Goal: Transaction & Acquisition: Purchase product/service

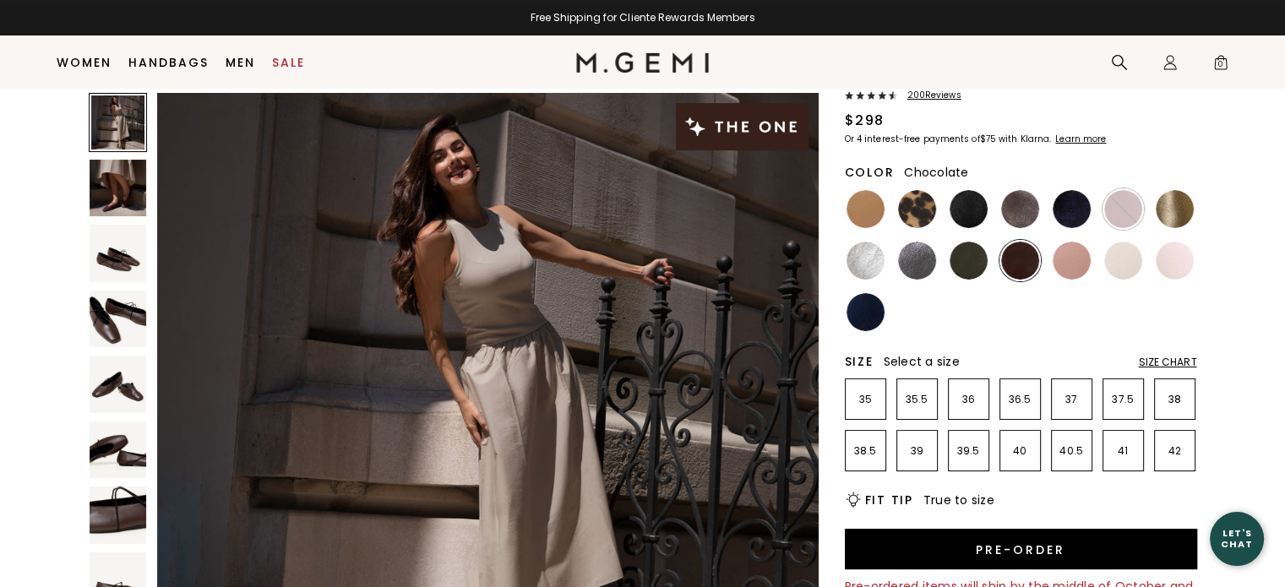
scroll to position [112, 0]
click at [1176, 359] on div "Size Chart" at bounding box center [1168, 363] width 58 height 14
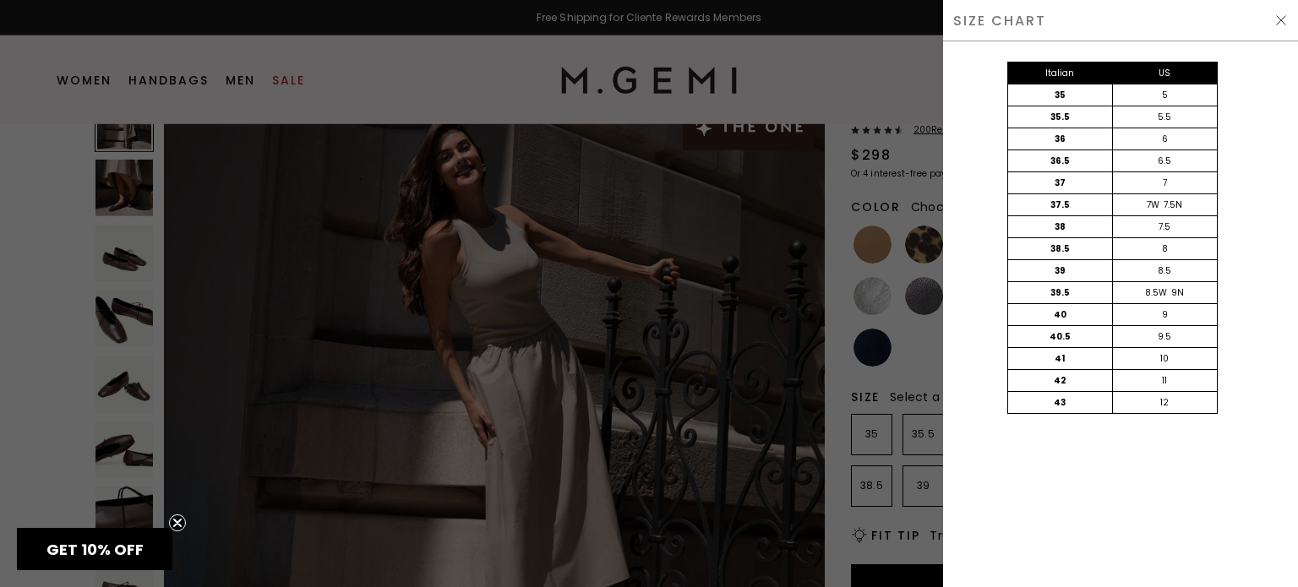
scroll to position [0, 0]
click at [1268, 0] on div at bounding box center [649, 0] width 1298 height 0
click at [1110, 0] on div at bounding box center [649, 0] width 1298 height 0
click at [1270, 0] on div at bounding box center [649, 0] width 1298 height 0
click at [1279, 20] on img at bounding box center [1281, 21] width 14 height 14
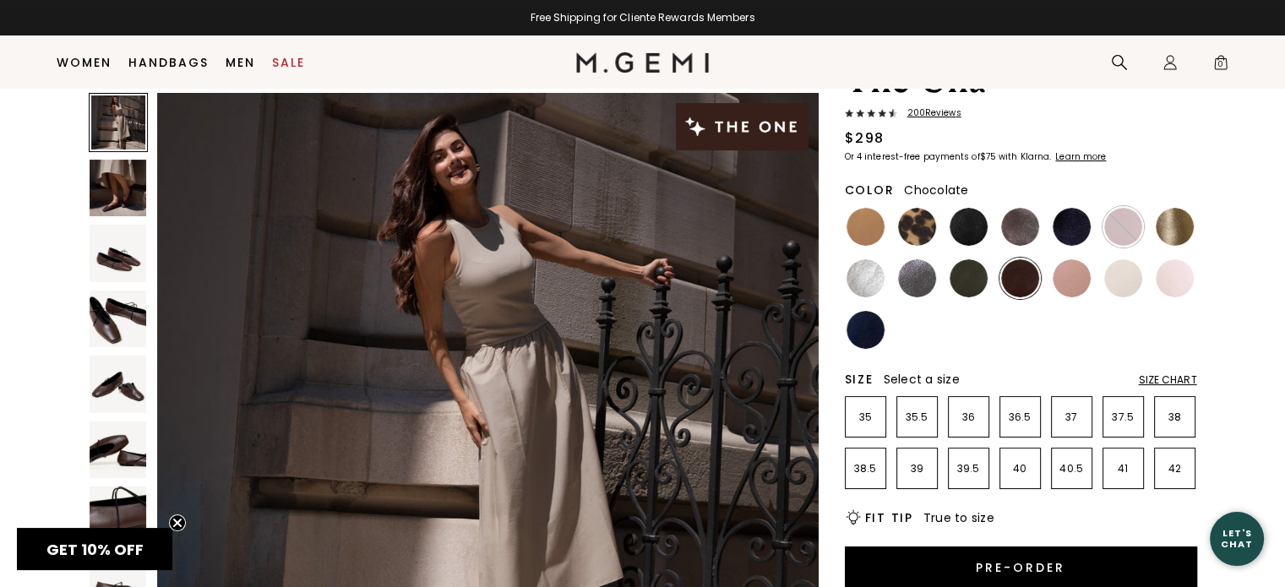
scroll to position [75, 0]
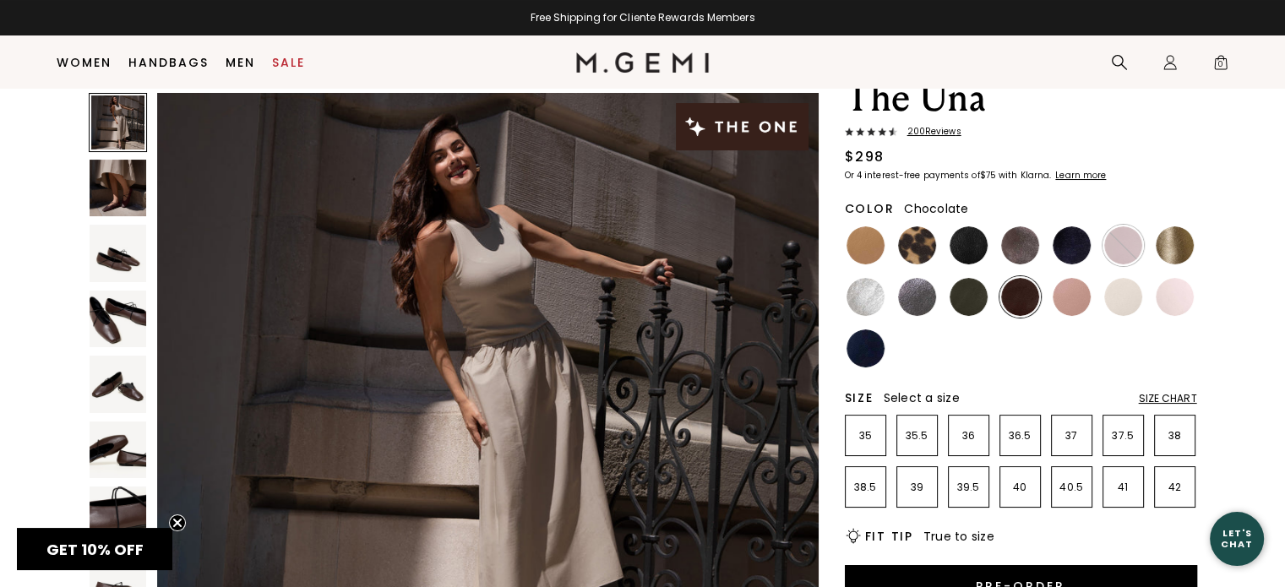
click at [1014, 292] on img at bounding box center [1020, 297] width 38 height 38
click at [1175, 429] on p "38" at bounding box center [1175, 436] width 40 height 14
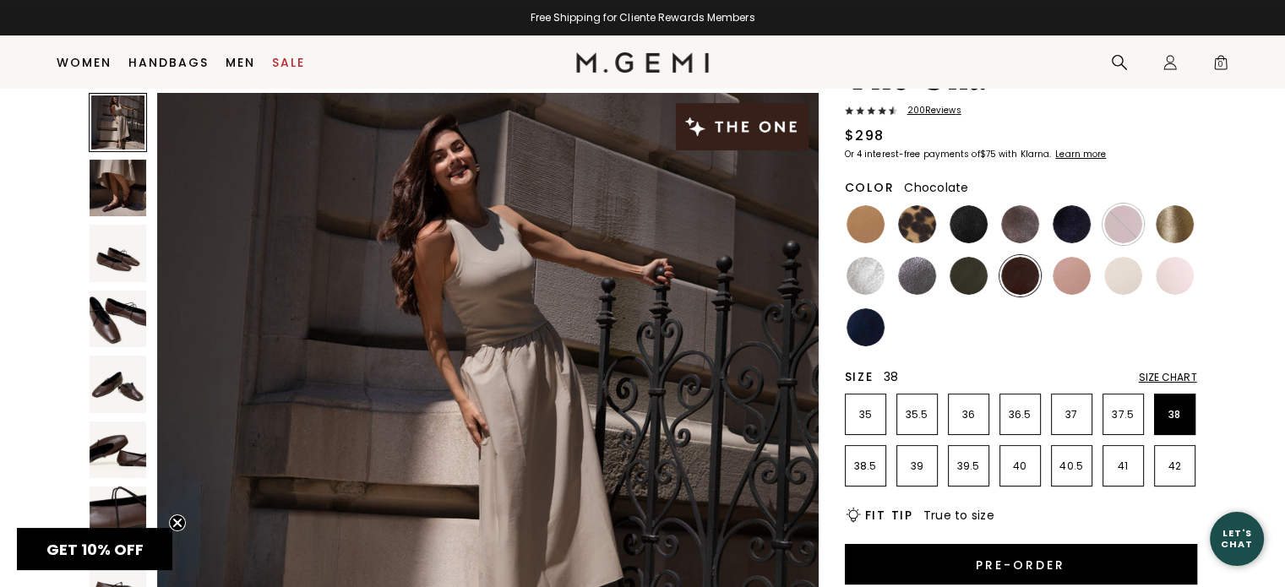
scroll to position [203, 0]
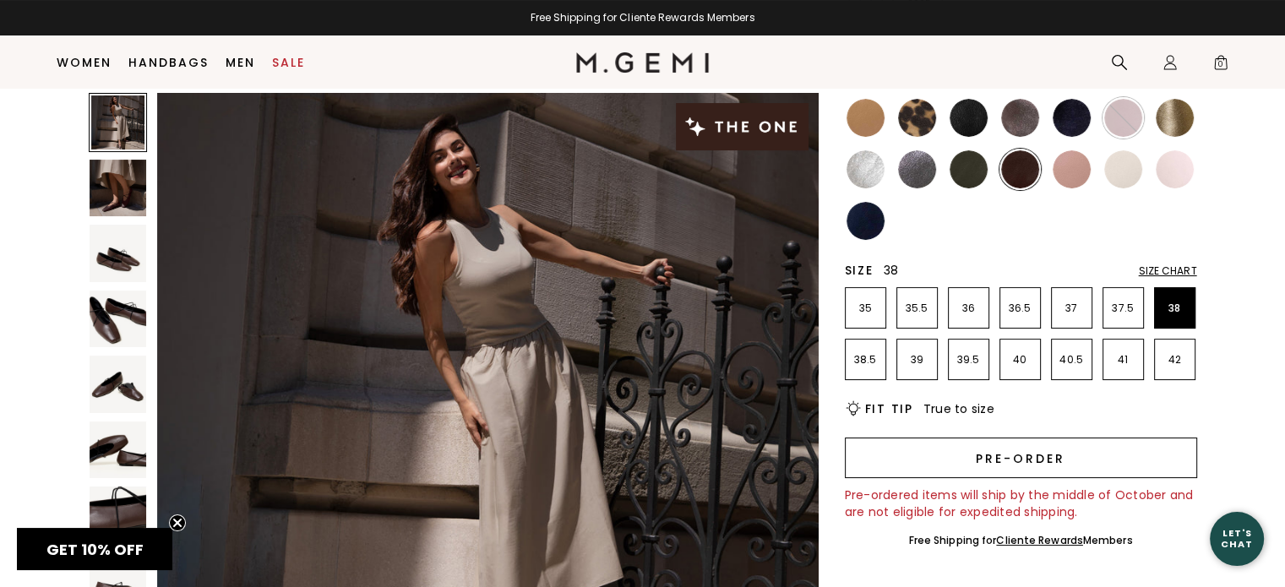
click at [1022, 446] on button "Pre-order" at bounding box center [1021, 458] width 352 height 41
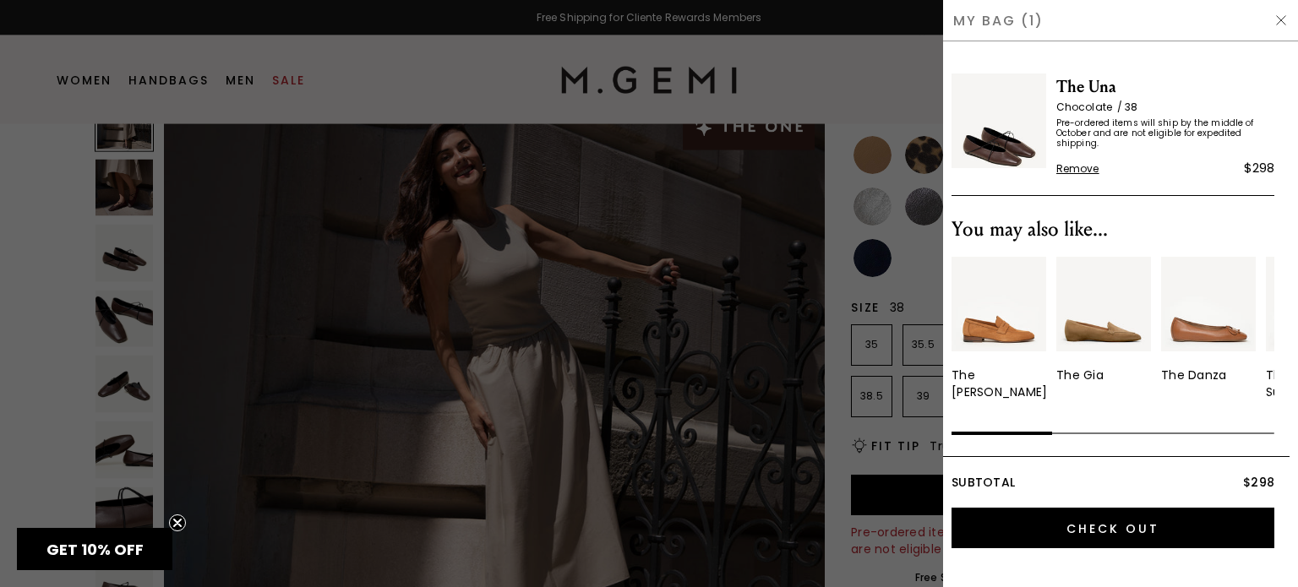
scroll to position [0, 0]
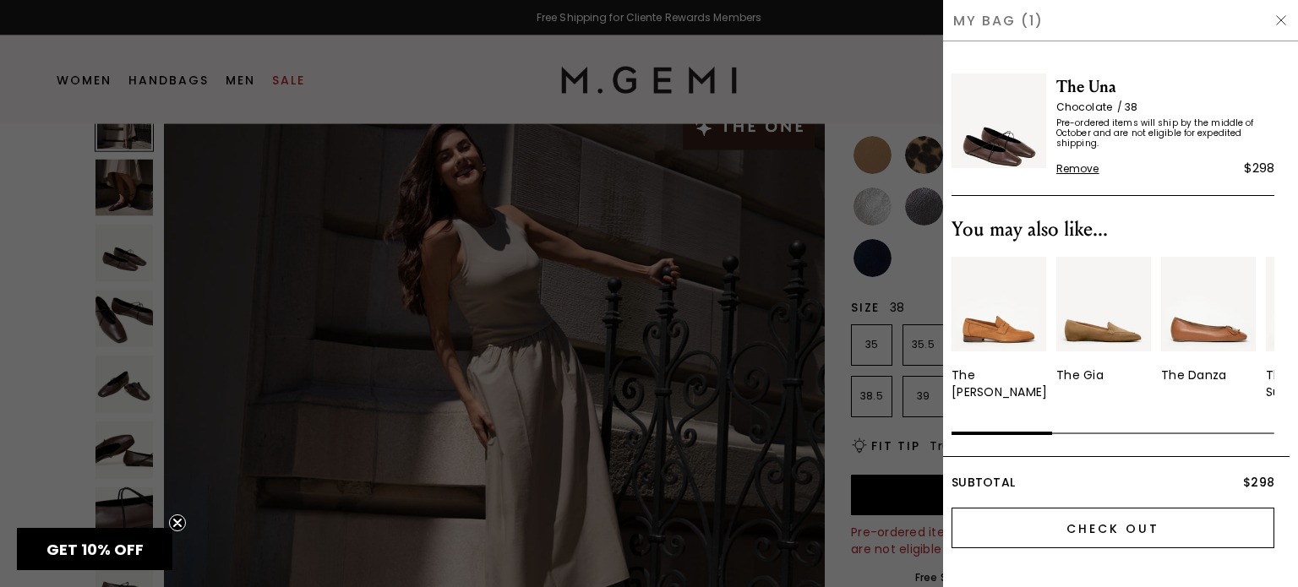
click at [1115, 532] on input "Check Out" at bounding box center [1113, 528] width 323 height 41
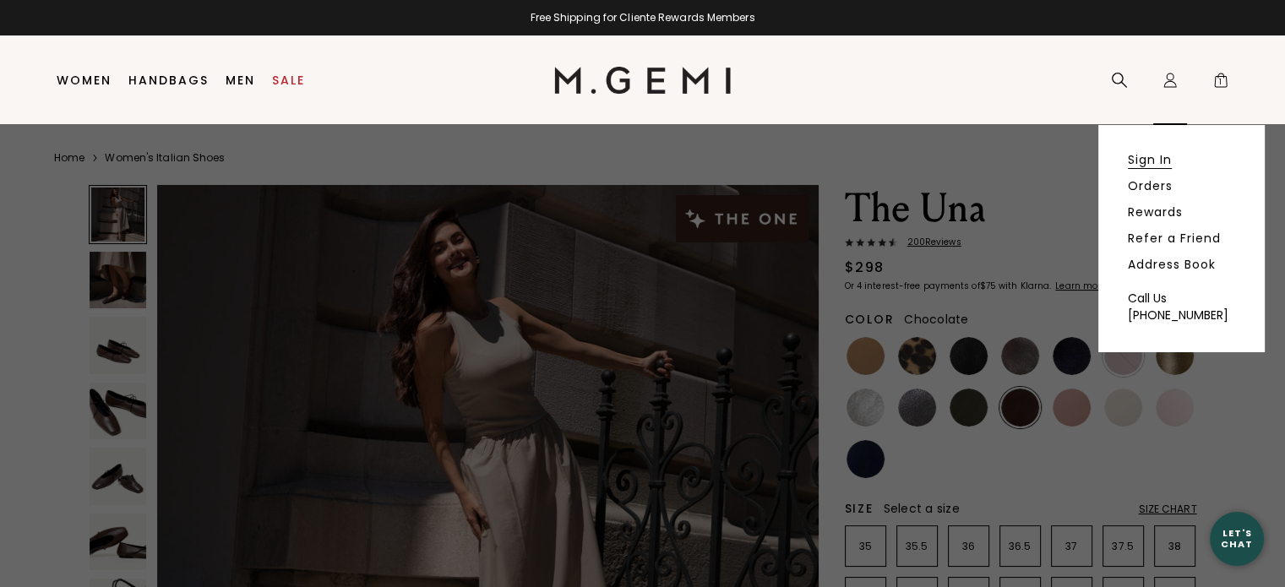
click at [1161, 158] on link "Sign In" at bounding box center [1150, 159] width 44 height 15
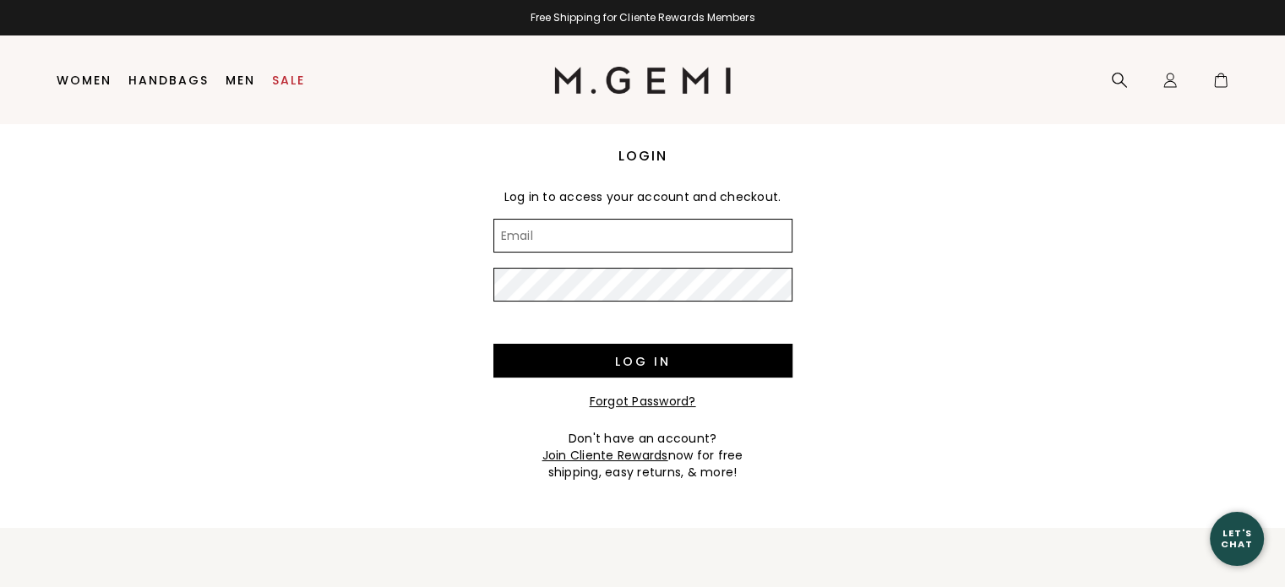
click at [561, 245] on input "Email" at bounding box center [643, 236] width 299 height 34
type input "jdje420@yahoo.com"
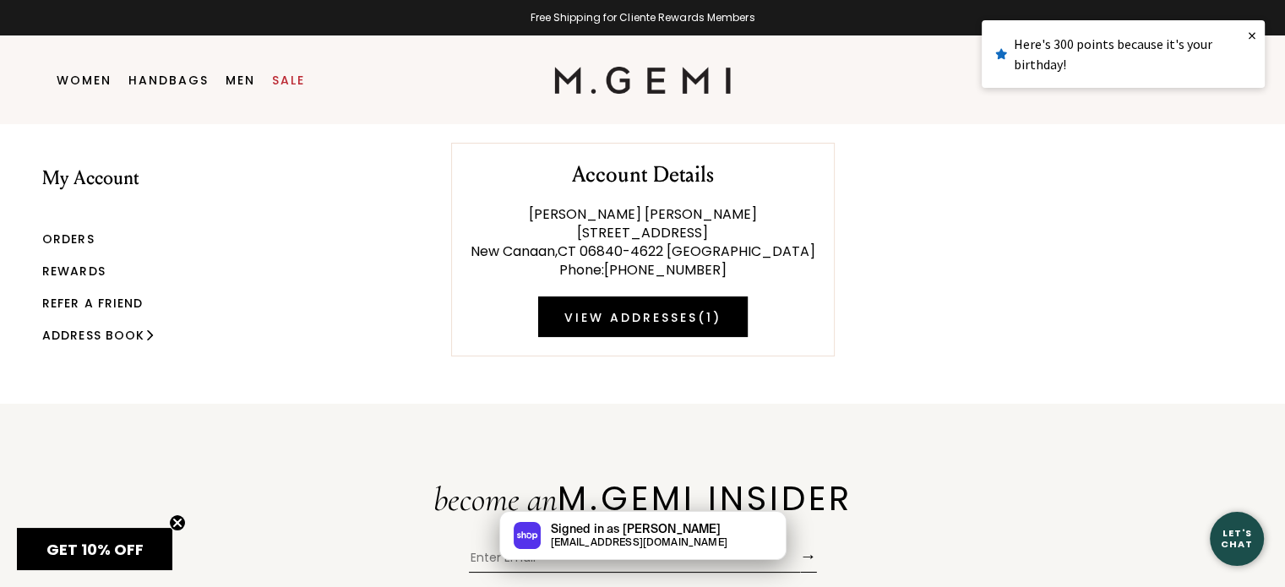
click at [68, 270] on link "Rewards" at bounding box center [73, 271] width 63 height 17
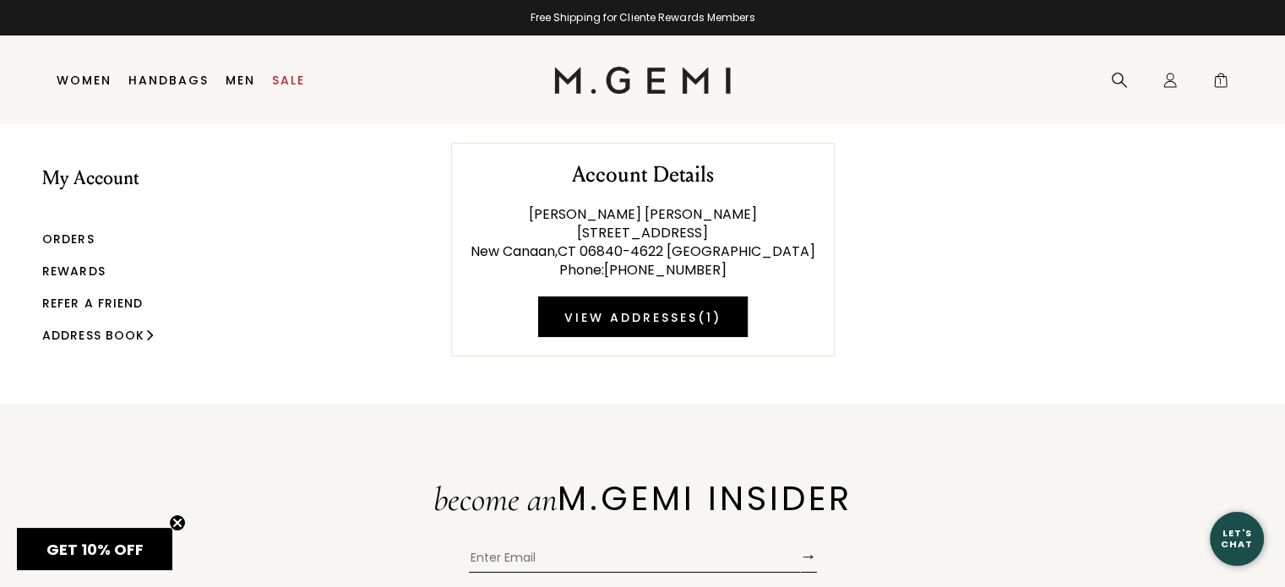
click at [115, 543] on span "GET 10% OFF" at bounding box center [94, 549] width 97 height 21
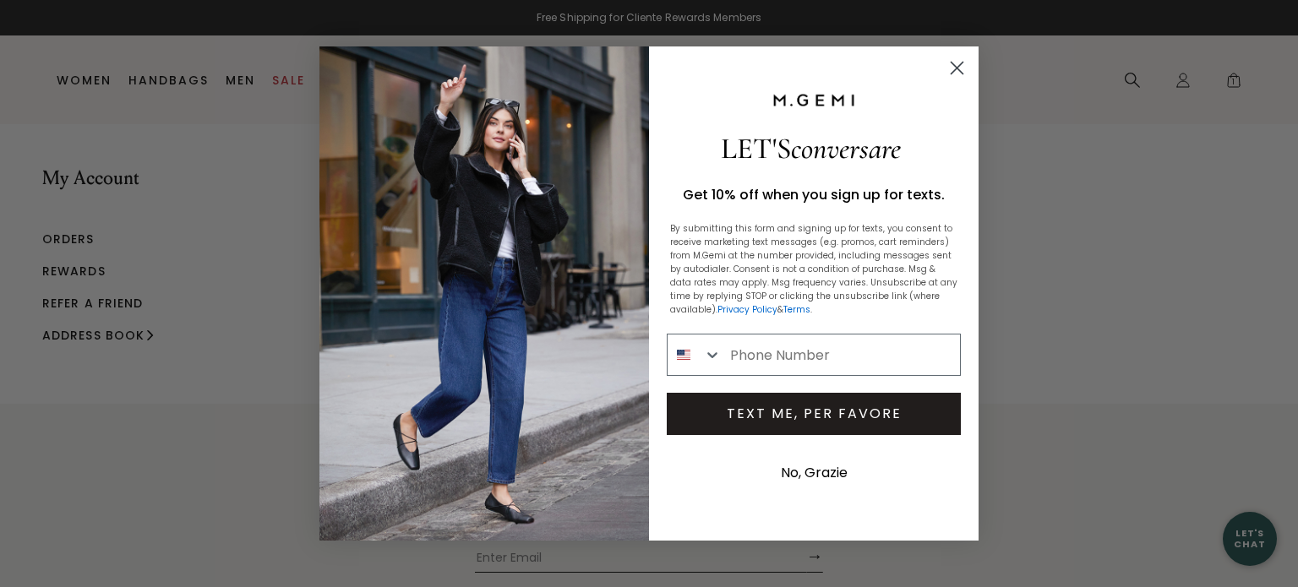
click at [955, 66] on icon "Close dialog" at bounding box center [958, 69] width 12 height 12
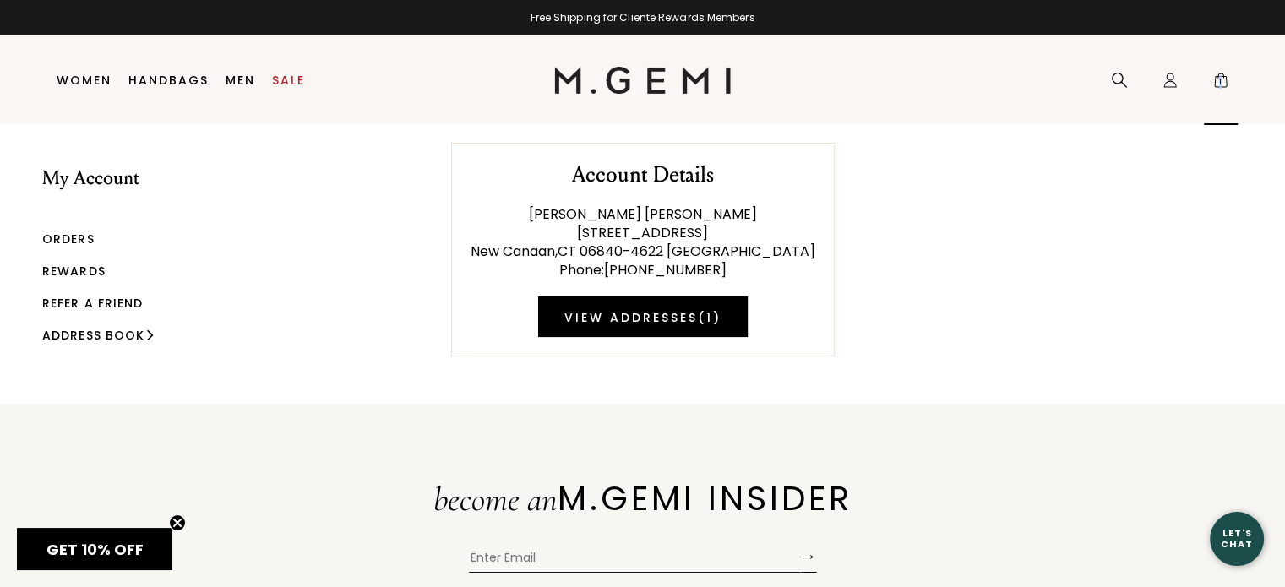
click at [1221, 84] on span "1" at bounding box center [1221, 83] width 17 height 17
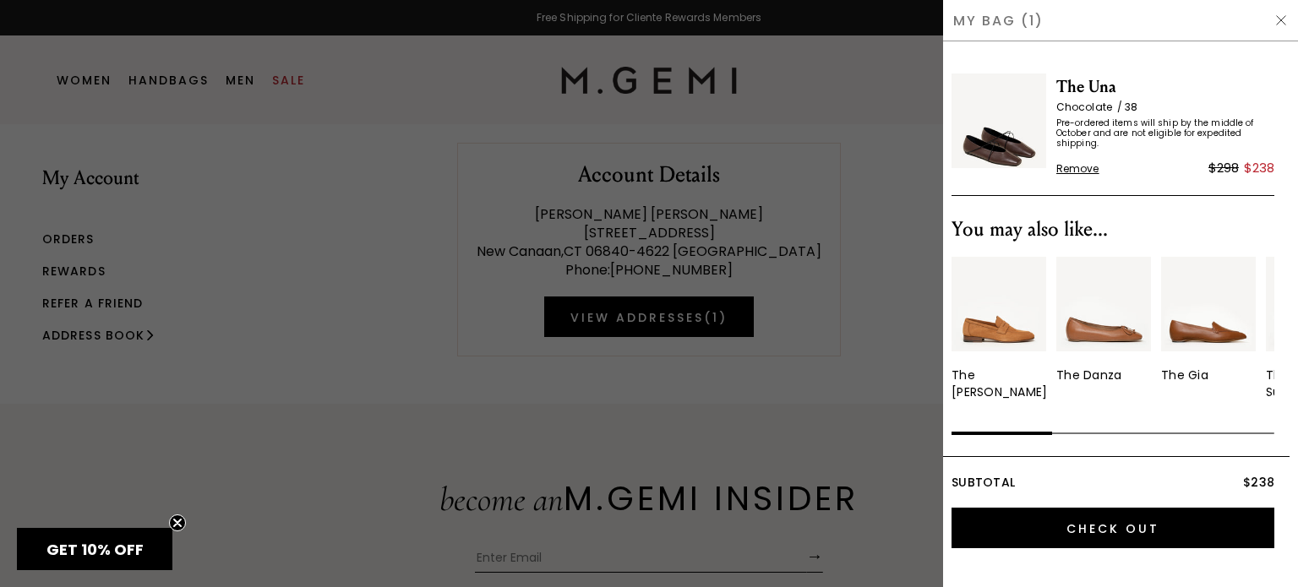
click at [984, 134] on img at bounding box center [999, 121] width 95 height 95
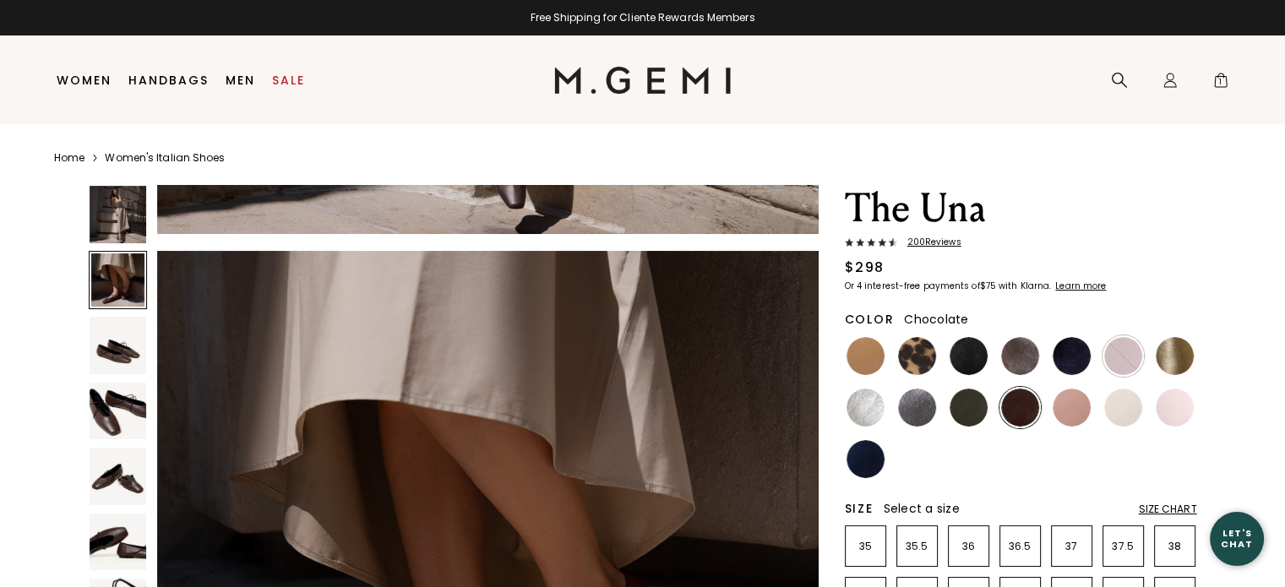
click at [127, 352] on img at bounding box center [118, 345] width 57 height 57
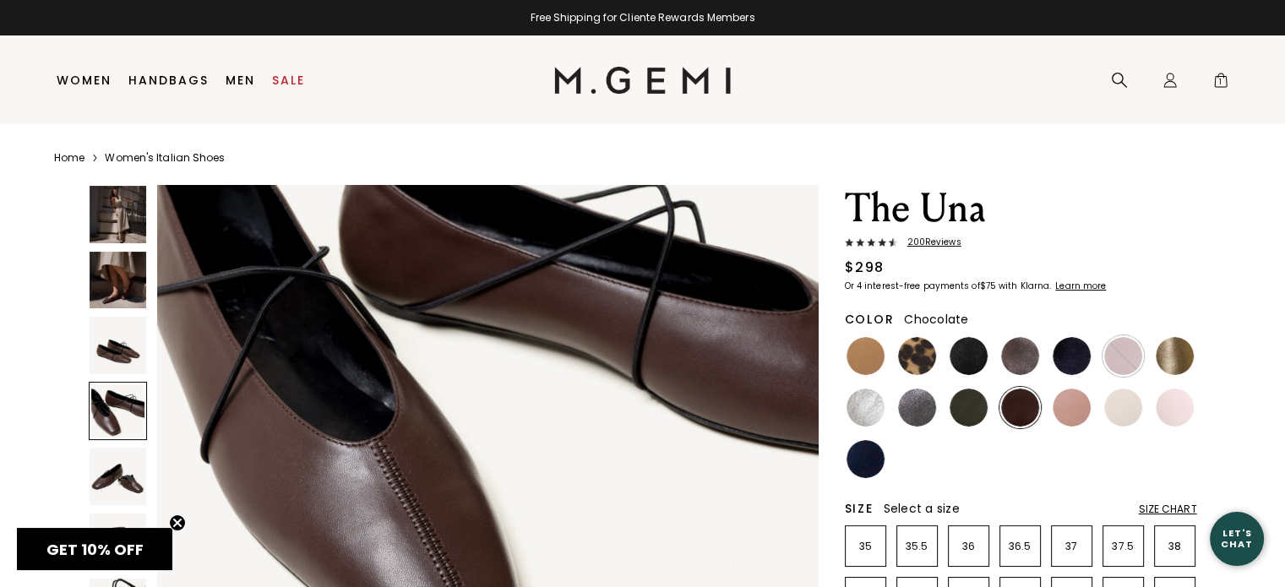
scroll to position [2197, 0]
